Goal: Information Seeking & Learning: Find specific fact

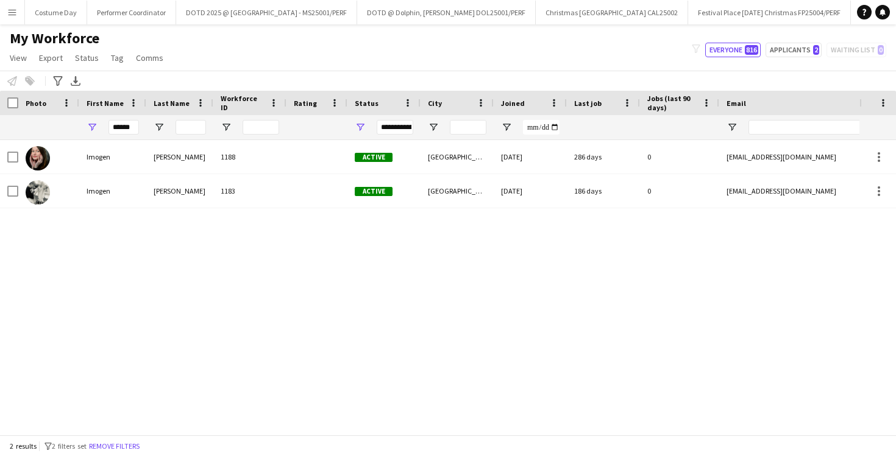
click at [144, 123] on div "******" at bounding box center [112, 127] width 67 height 24
click at [118, 124] on input "******" at bounding box center [123, 127] width 30 height 15
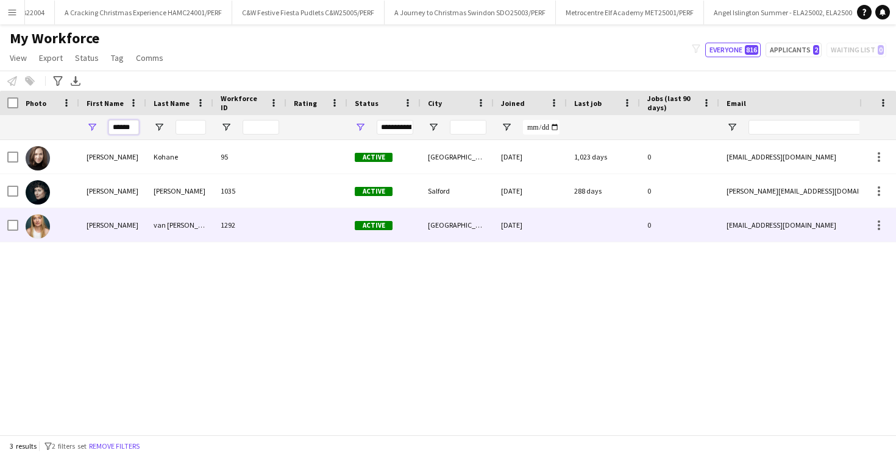
type input "******"
click at [131, 226] on div "[PERSON_NAME]" at bounding box center [112, 225] width 67 height 34
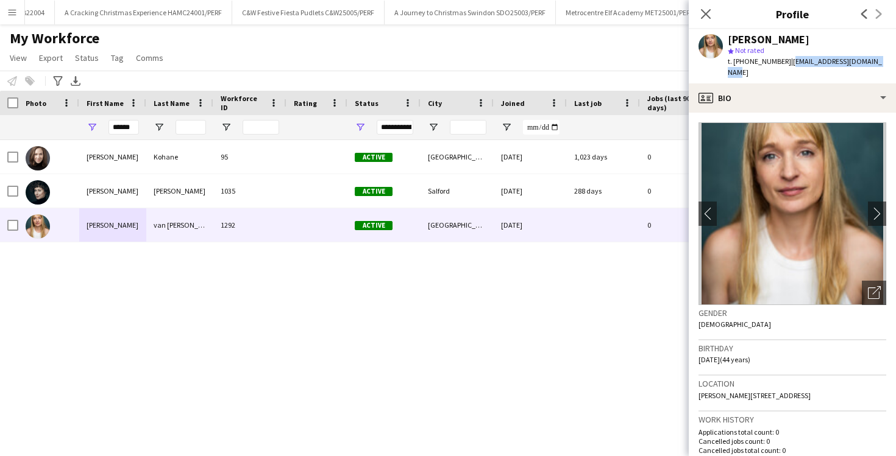
drag, startPoint x: 882, startPoint y: 65, endPoint x: 789, endPoint y: 66, distance: 92.6
click at [789, 66] on div "[PERSON_NAME] star Not rated t. [PHONE_NUMBER] | [EMAIL_ADDRESS][DOMAIN_NAME]" at bounding box center [792, 56] width 207 height 54
copy span "[EMAIL_ADDRESS][DOMAIN_NAME]"
click at [709, 7] on app-icon "Close pop-in" at bounding box center [706, 14] width 18 height 18
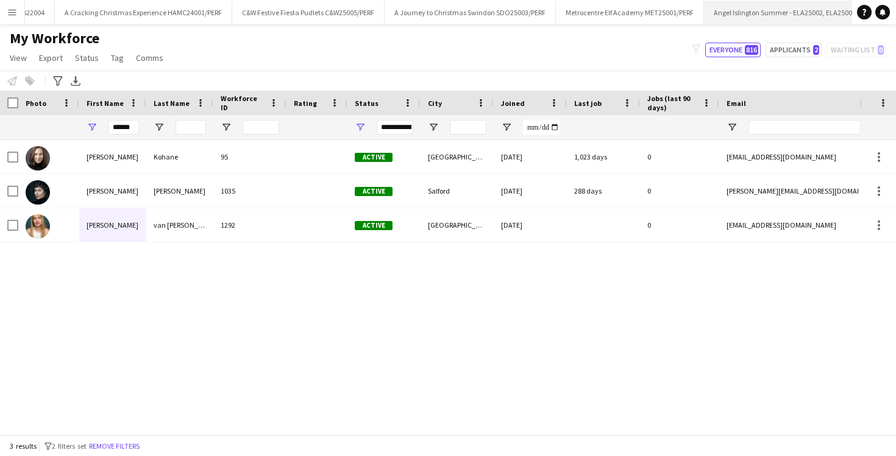
click at [895, 7] on app-icon "Close" at bounding box center [910, 5] width 5 height 5
click at [538, 5] on app-icon "Close" at bounding box center [540, 5] width 5 height 5
click at [9, 11] on app-icon "Menu" at bounding box center [12, 12] width 10 height 10
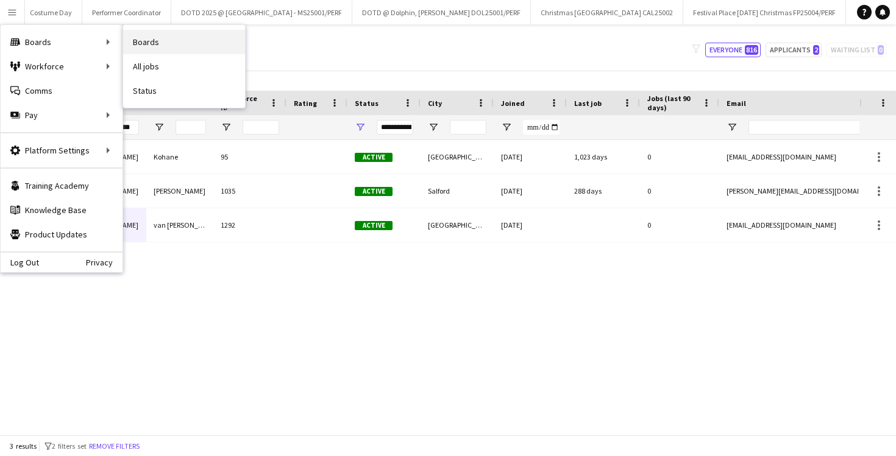
click at [145, 44] on link "Boards" at bounding box center [184, 42] width 122 height 24
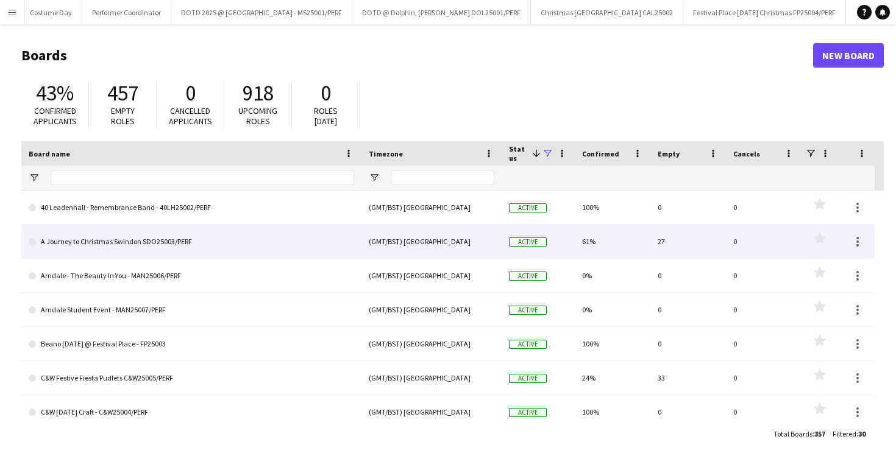
click at [240, 249] on link "A Journey to Christmas Swindon SDO25003/PERF" at bounding box center [191, 242] width 325 height 34
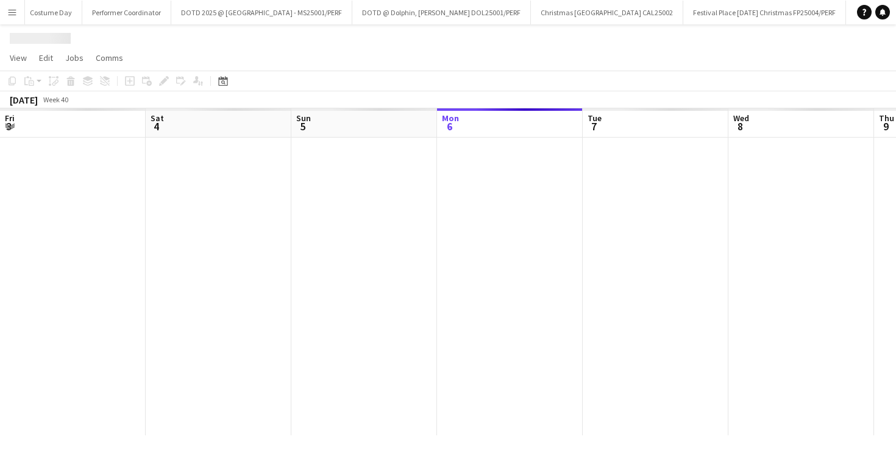
scroll to position [0, 291]
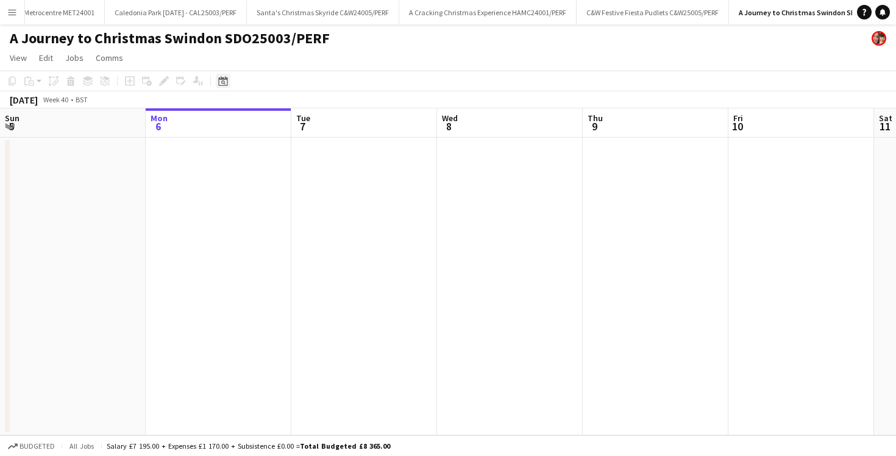
click at [224, 80] on icon "Date picker" at bounding box center [223, 81] width 10 height 10
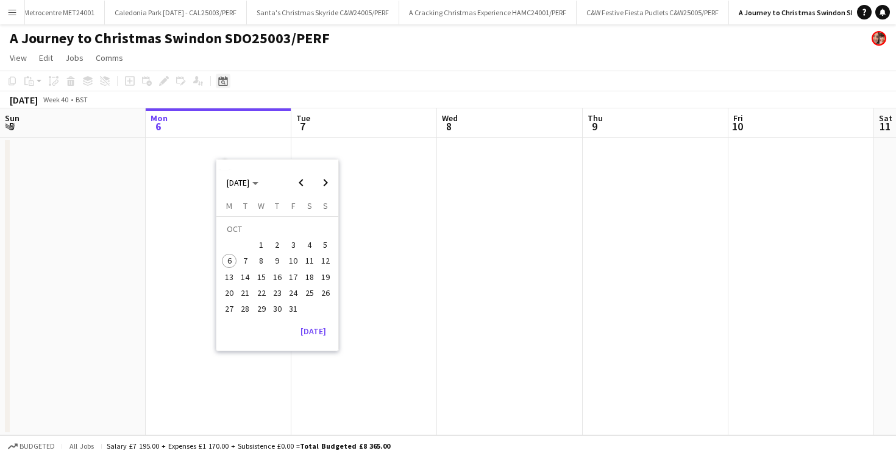
scroll to position [0, 1216]
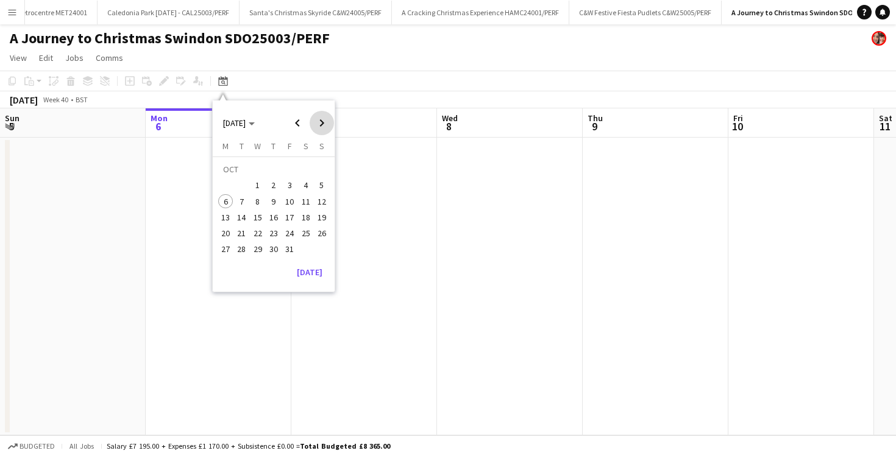
click at [321, 116] on span "Next month" at bounding box center [322, 123] width 24 height 24
click at [306, 179] on span "6" at bounding box center [306, 186] width 15 height 15
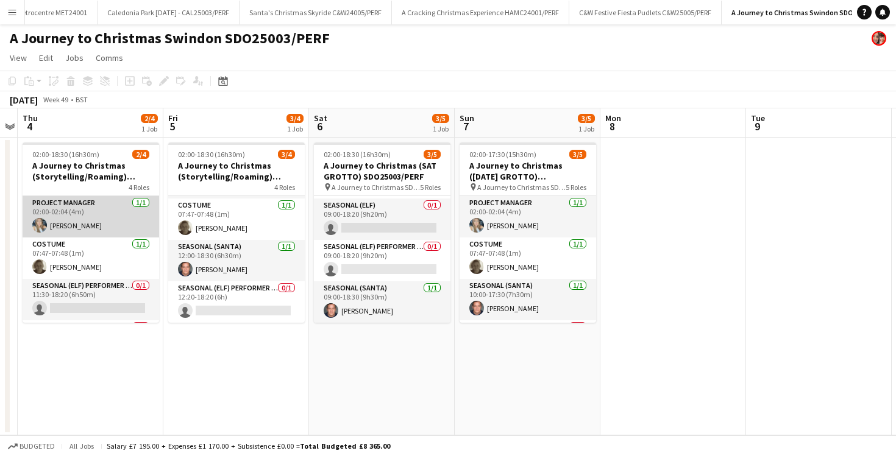
scroll to position [39, 0]
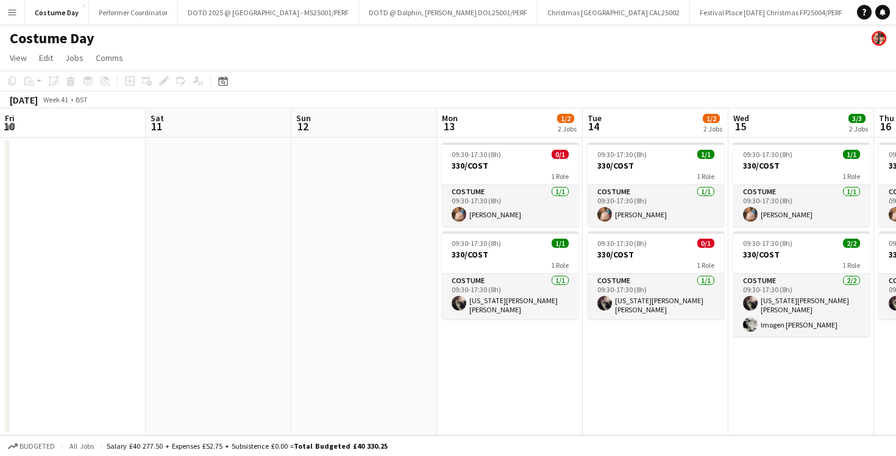
scroll to position [0, 362]
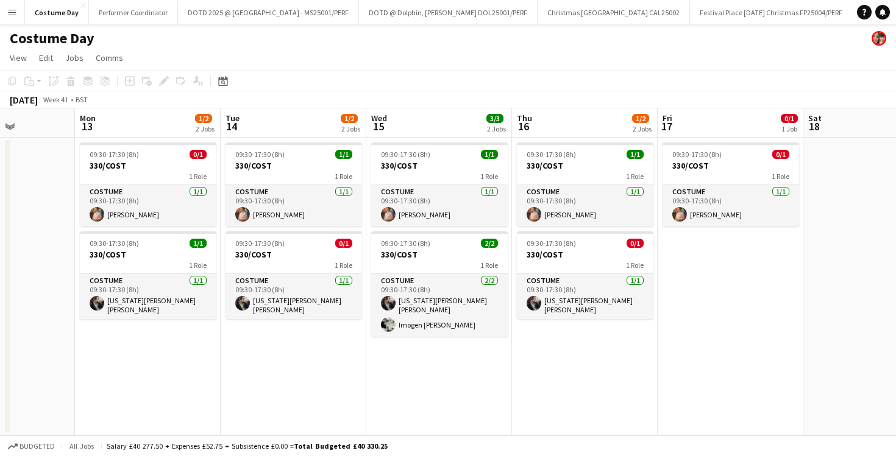
click at [269, 399] on app-date-cell "09:30-17:30 (8h) 1/1 330/COST 1 Role Costume 1/1 09:30-17:30 (8h) bianca wolken…" at bounding box center [294, 287] width 146 height 298
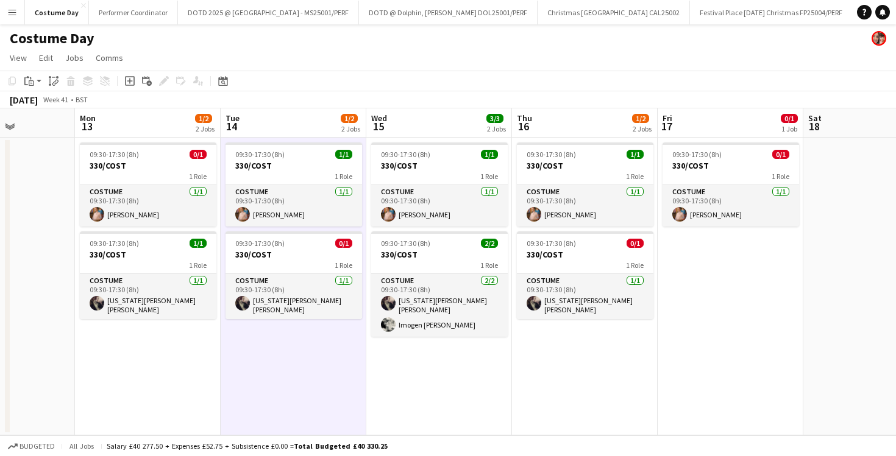
click at [344, 395] on app-date-cell "09:30-17:30 (8h) 1/1 330/COST 1 Role Costume 1/1 09:30-17:30 (8h) bianca wolken…" at bounding box center [294, 287] width 146 height 298
